Goal: Information Seeking & Learning: Learn about a topic

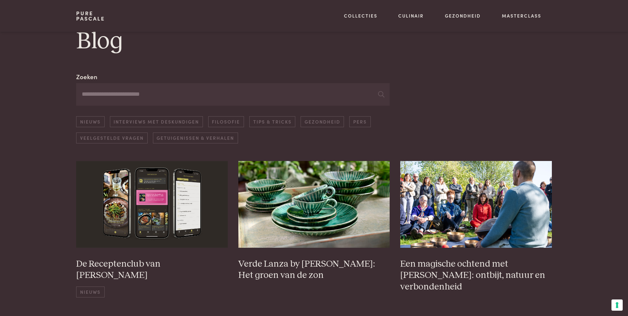
scroll to position [33, 0]
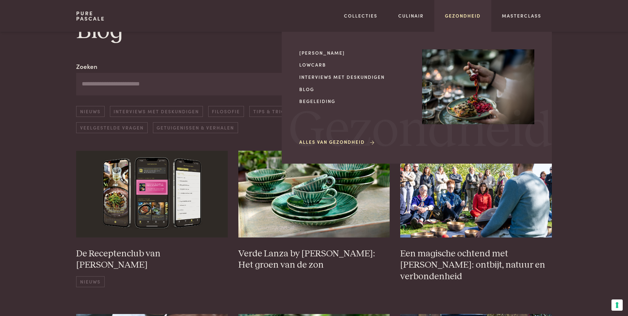
click at [473, 19] on link "Gezondheid" at bounding box center [463, 15] width 36 height 7
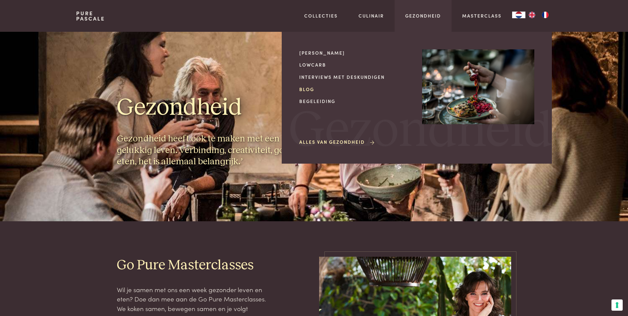
click at [310, 88] on link "Blog" at bounding box center [355, 89] width 112 height 7
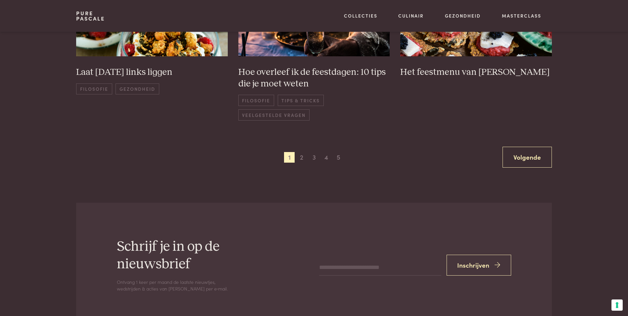
scroll to position [562, 0]
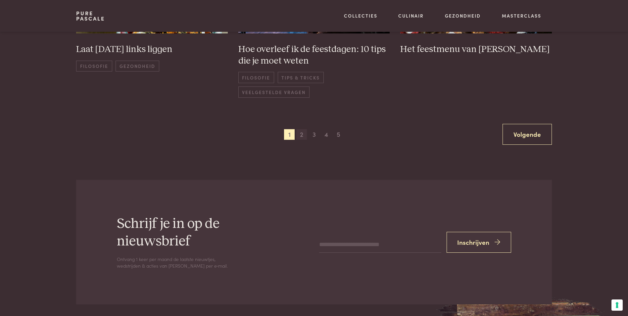
click at [305, 133] on span "2" at bounding box center [301, 134] width 11 height 11
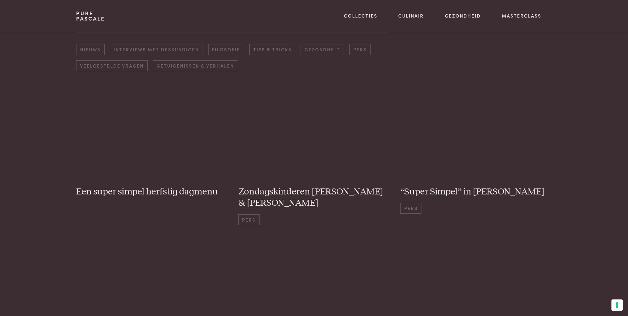
scroll to position [95, 0]
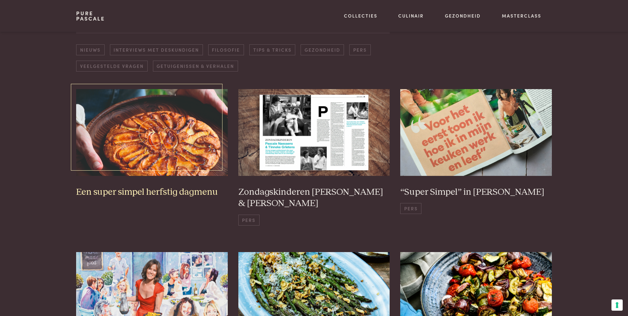
click at [184, 178] on link "Een super simpel herfstig dagmenu" at bounding box center [152, 157] width 152 height 136
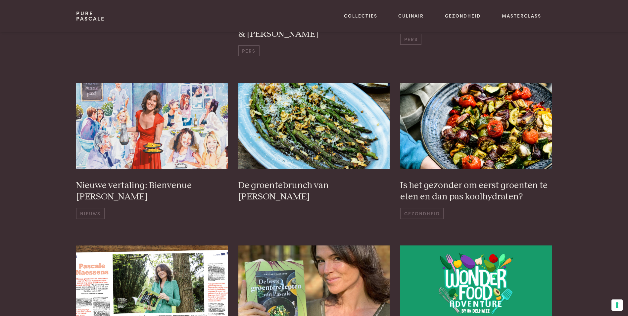
scroll to position [265, 0]
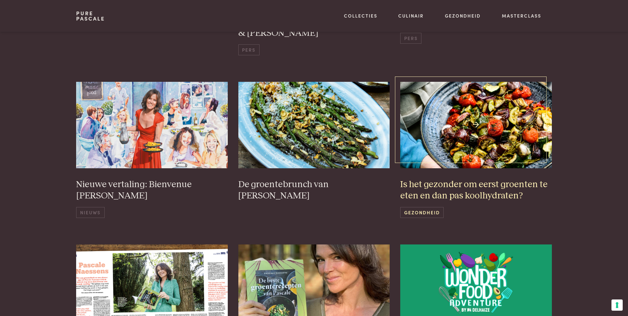
click at [441, 193] on h3 "Is het gezonder om eerst groenten te eten en dan pas koolhydraten?" at bounding box center [476, 190] width 152 height 23
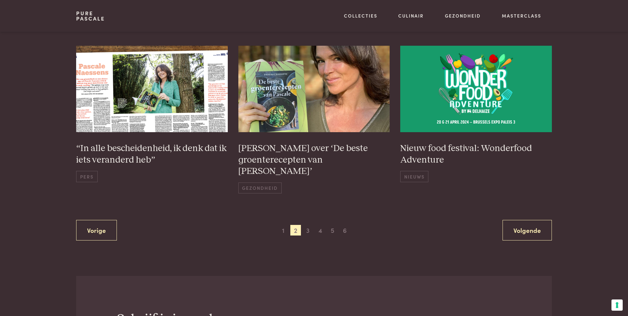
scroll to position [496, 0]
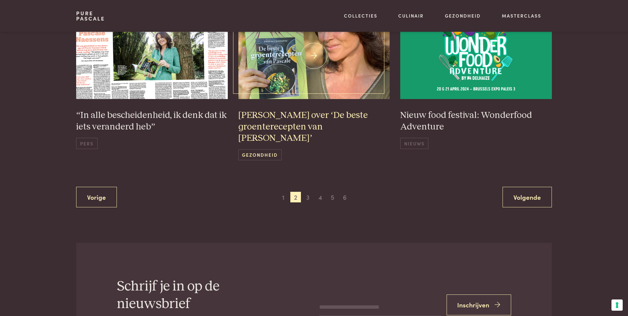
click at [306, 123] on h3 "Pascale over ‘De beste groenterecepten van Pascale’" at bounding box center [314, 127] width 152 height 34
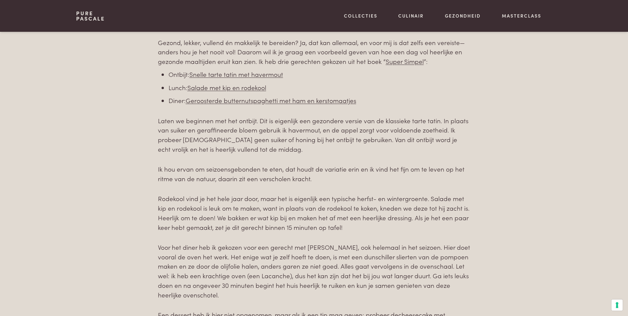
scroll to position [265, 0]
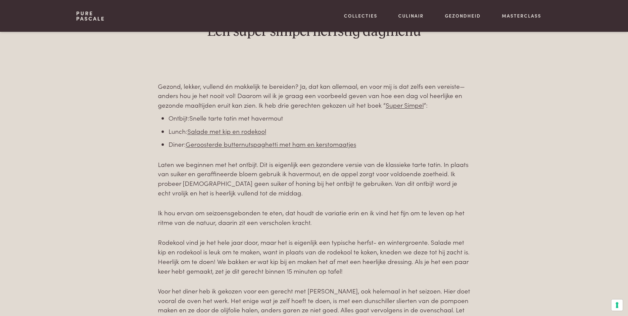
click at [228, 116] on link "Snelle tarte tatin met havermout" at bounding box center [236, 117] width 94 height 9
click at [228, 141] on link "Geroosterde butternutspaghetti met ham en kerstomaatjes" at bounding box center [271, 143] width 170 height 9
click at [248, 129] on link "Salade met kip en rodekool" at bounding box center [226, 130] width 79 height 9
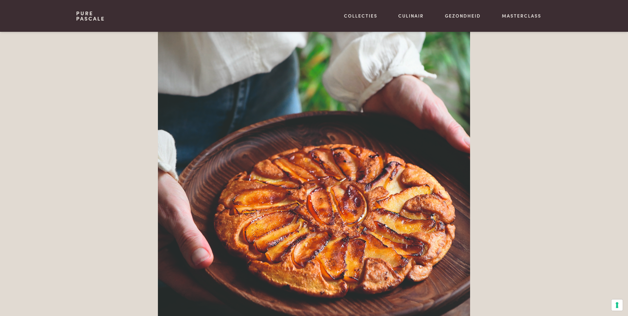
scroll to position [695, 0]
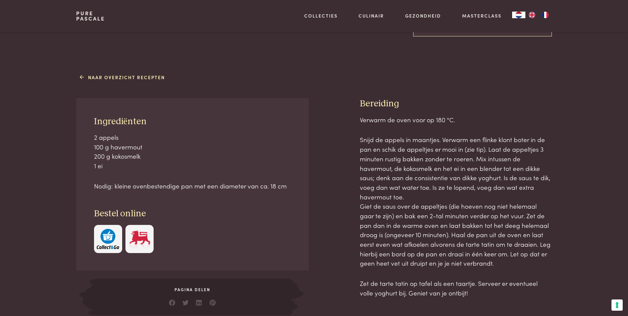
scroll to position [265, 0]
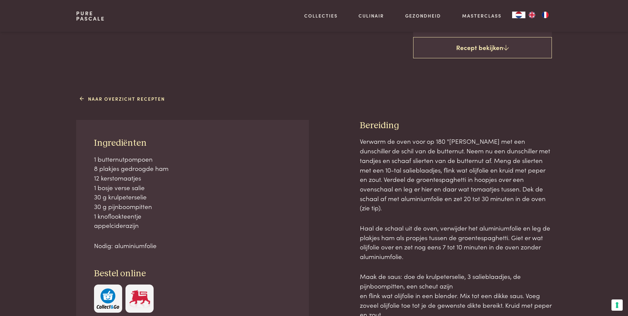
scroll to position [265, 0]
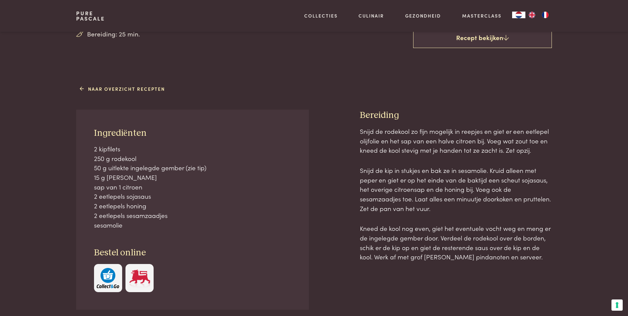
scroll to position [232, 0]
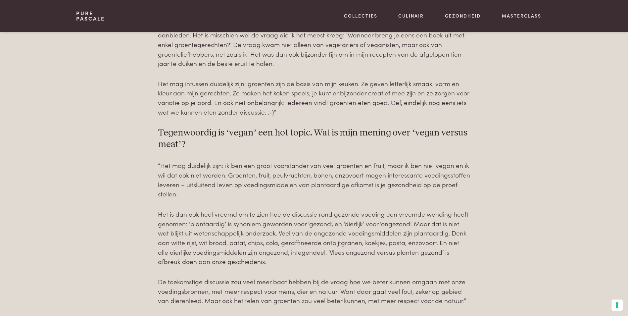
scroll to position [397, 0]
